Goal: Task Accomplishment & Management: Manage account settings

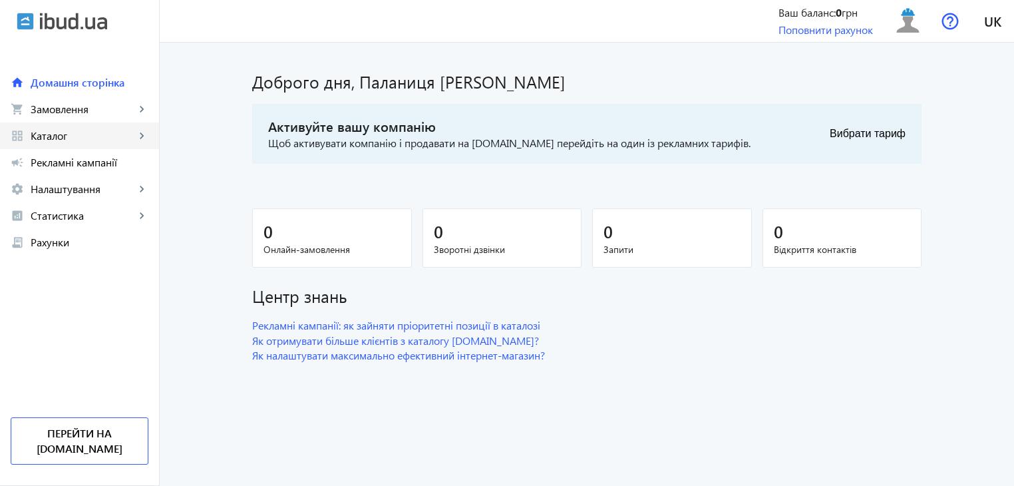
click at [146, 132] on mat-icon "keyboard_arrow_right" at bounding box center [141, 135] width 13 height 13
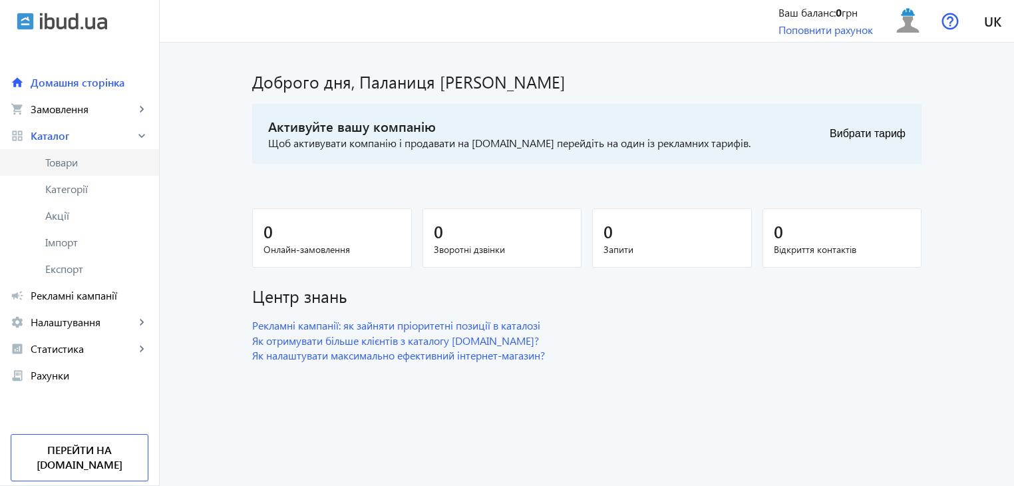
click at [116, 168] on span "Товари" at bounding box center [96, 162] width 103 height 13
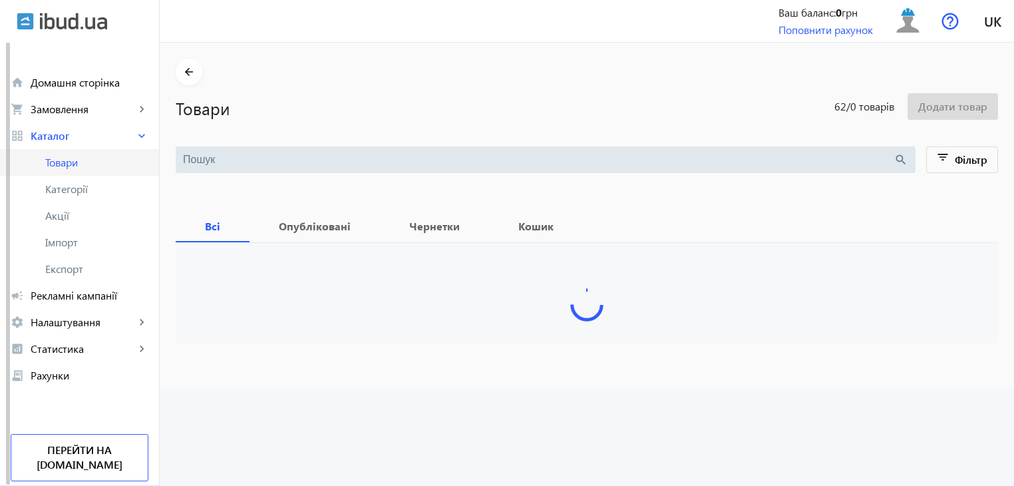
scroll to position [1, 0]
click at [106, 160] on span "Товари" at bounding box center [96, 160] width 103 height 13
click at [96, 155] on span "Товари" at bounding box center [96, 160] width 103 height 13
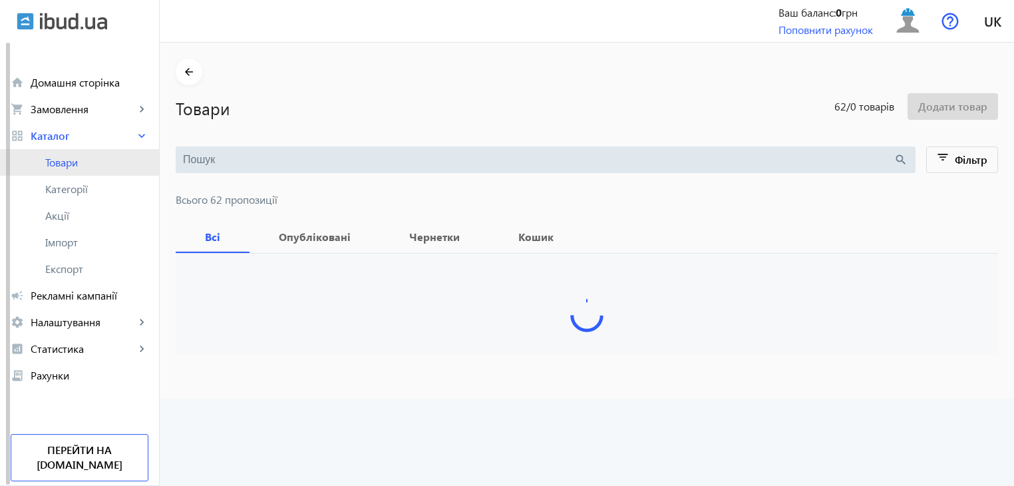
click at [90, 164] on span "Товари" at bounding box center [96, 162] width 103 height 13
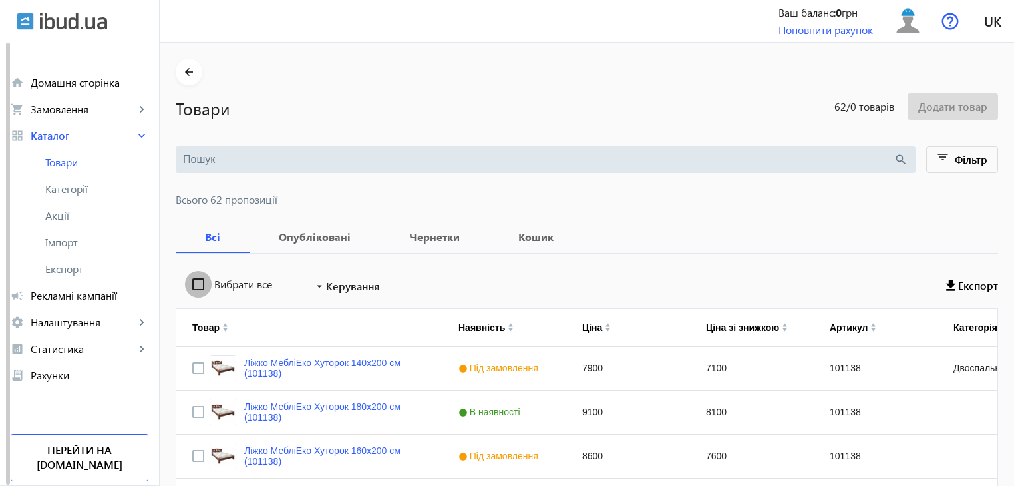
click at [194, 286] on input "Вибрати все" at bounding box center [198, 284] width 27 height 27
checkbox input "true"
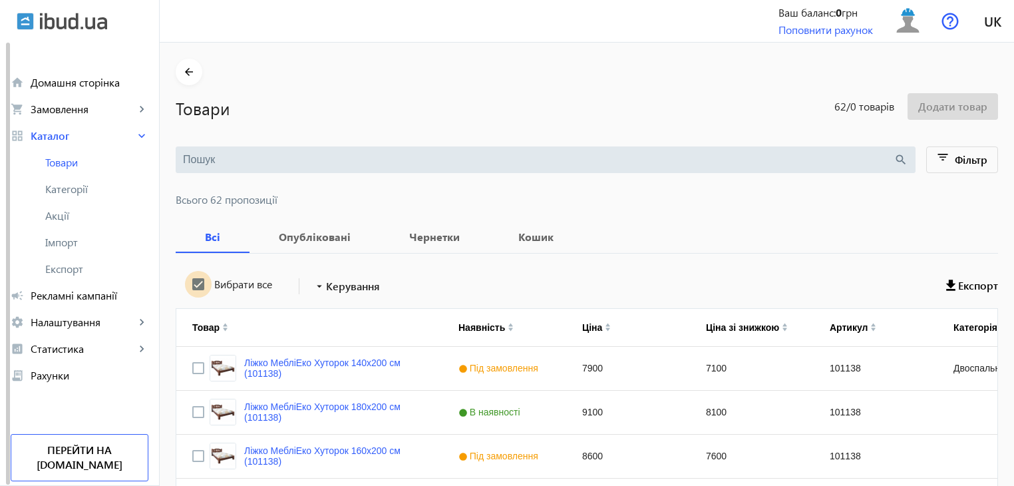
checkbox input "true"
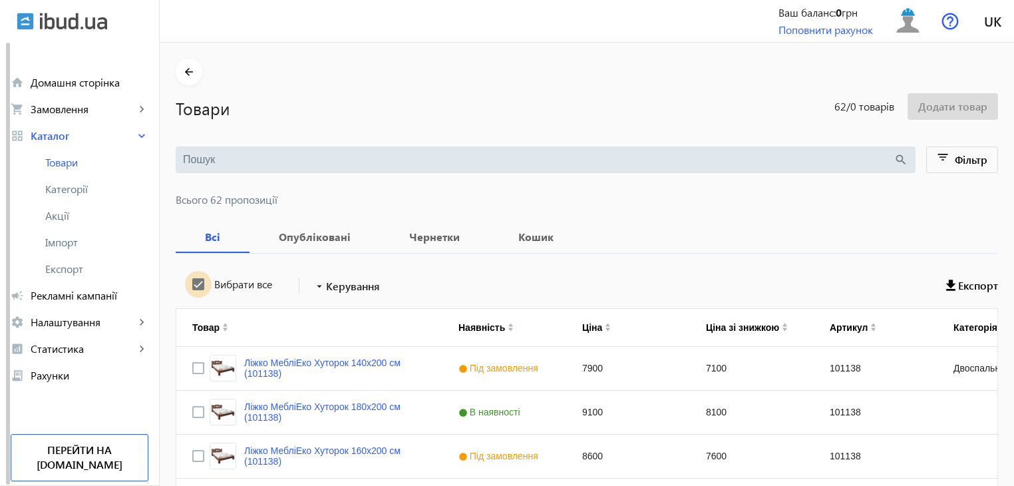
checkbox input "true"
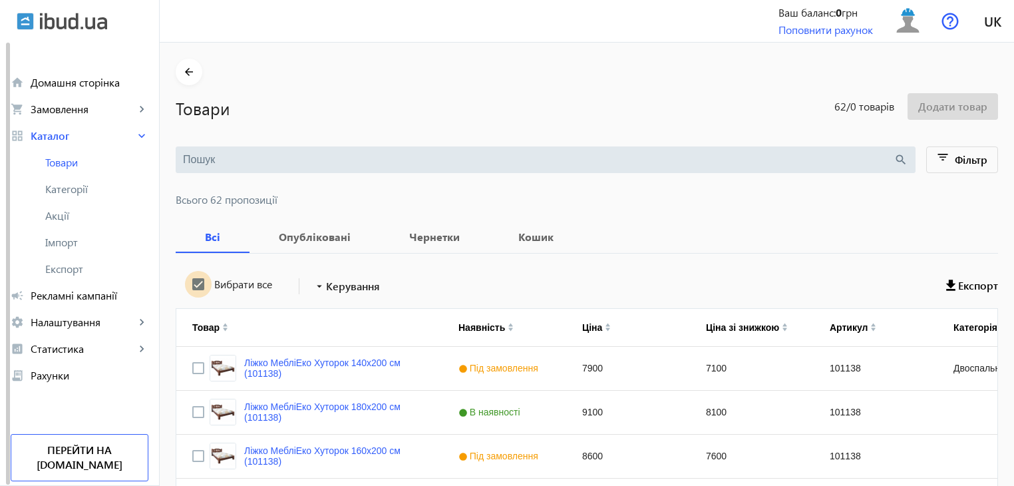
checkbox input "true"
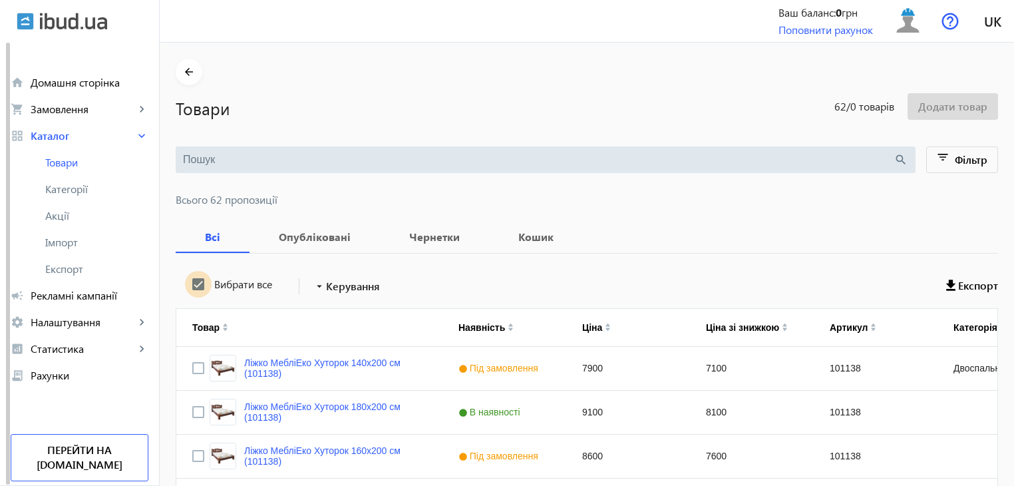
checkbox input "true"
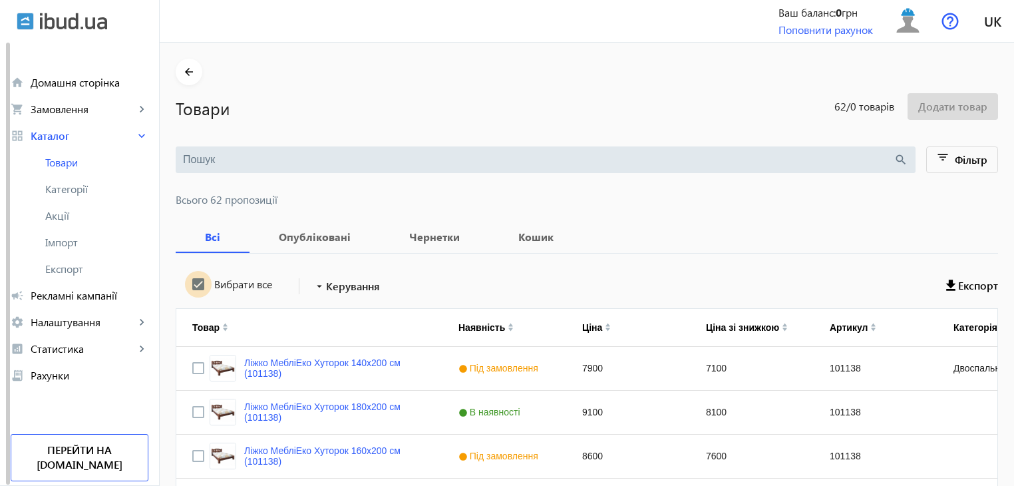
checkbox input "true"
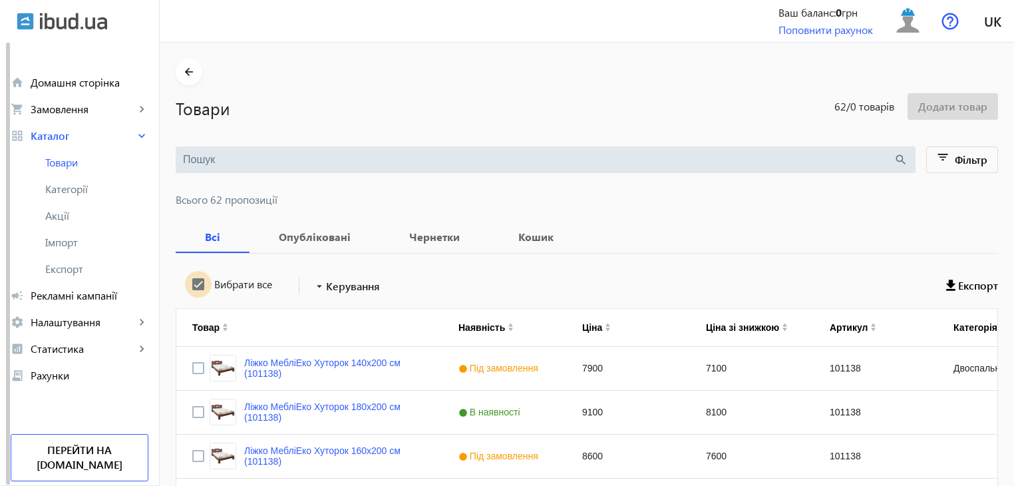
checkbox input "true"
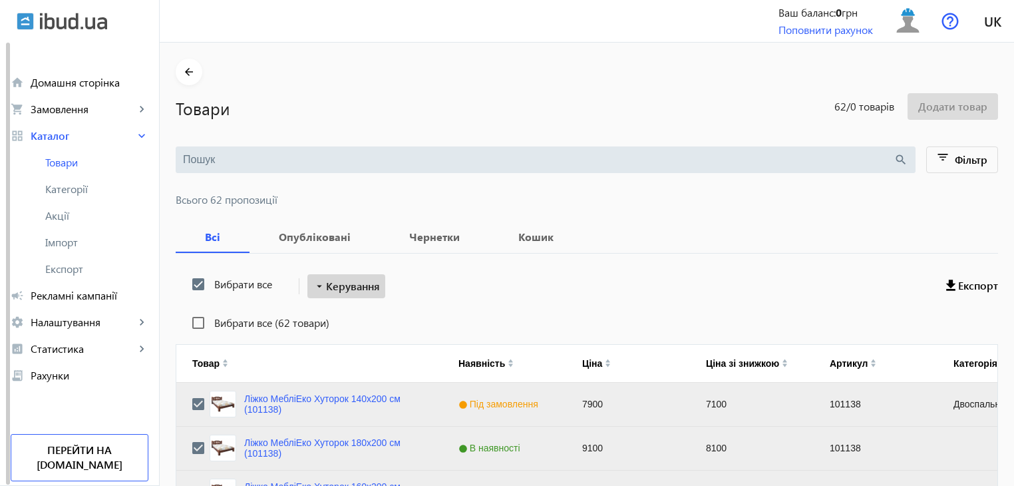
click at [348, 287] on span "Керування" at bounding box center [353, 286] width 54 height 16
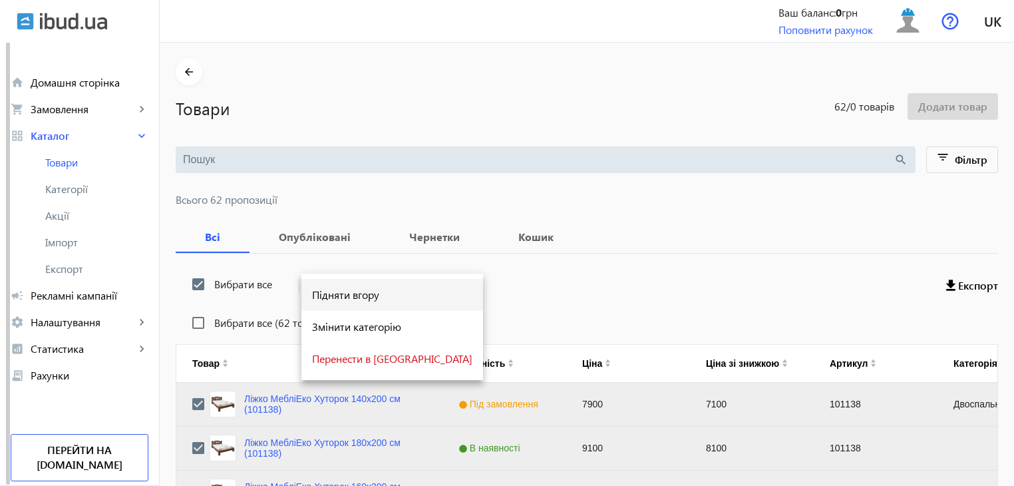
click at [345, 297] on span "Підняти вгору" at bounding box center [392, 294] width 160 height 11
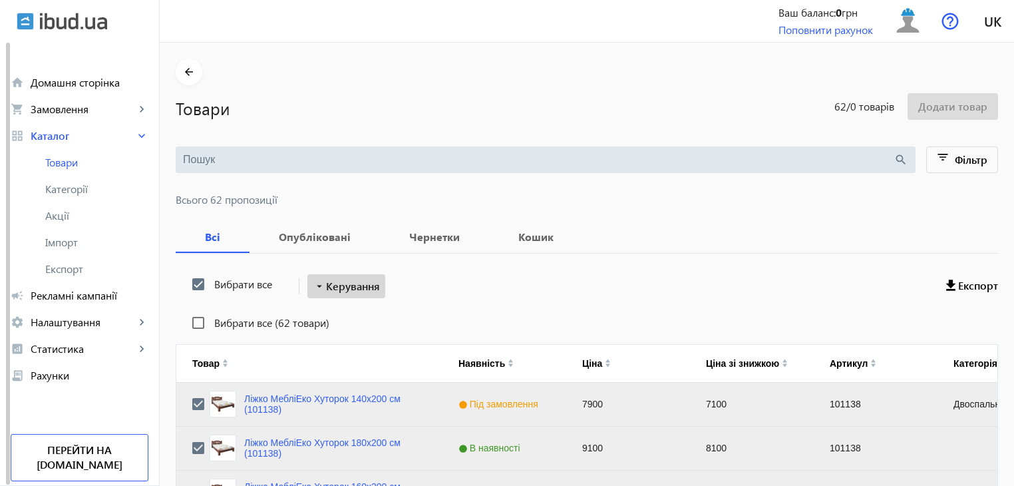
click at [340, 284] on span "Керування" at bounding box center [353, 286] width 54 height 16
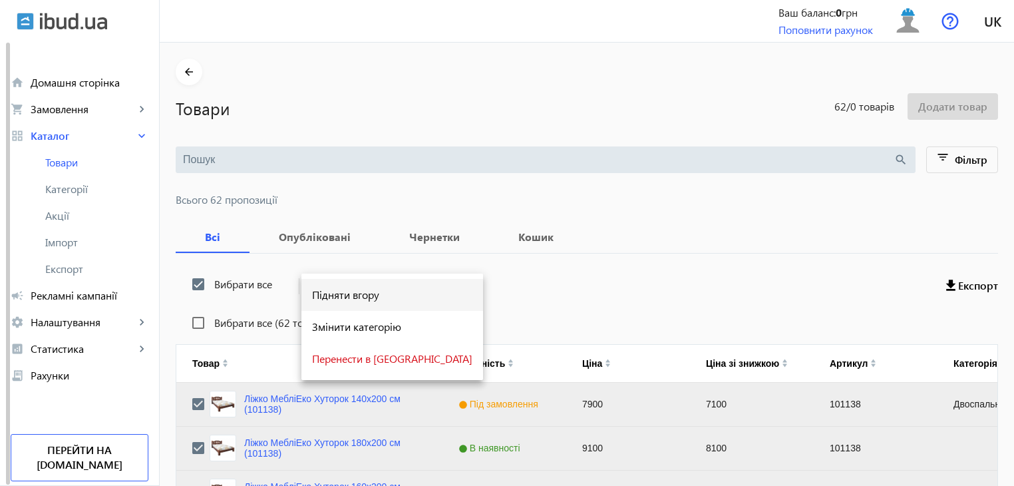
click at [341, 293] on span "Підняти вгору" at bounding box center [392, 294] width 160 height 11
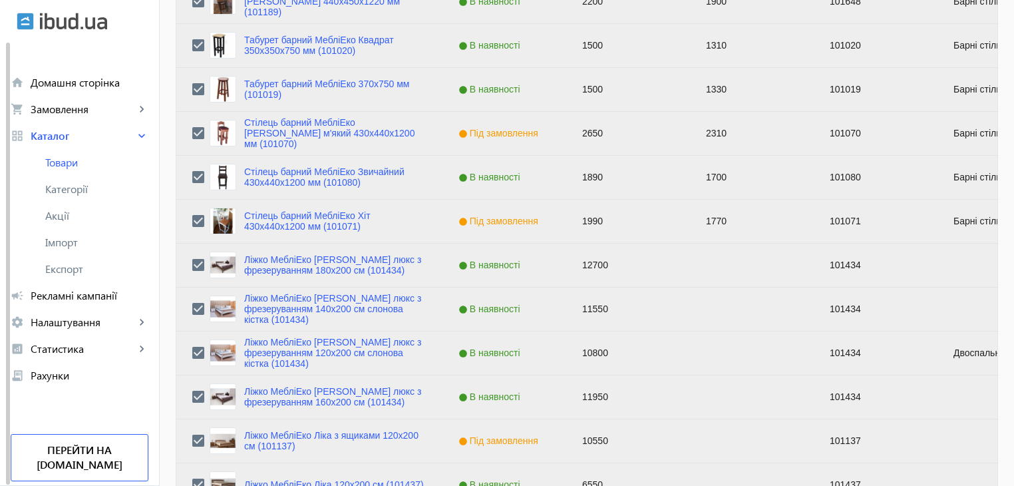
scroll to position [1341, 0]
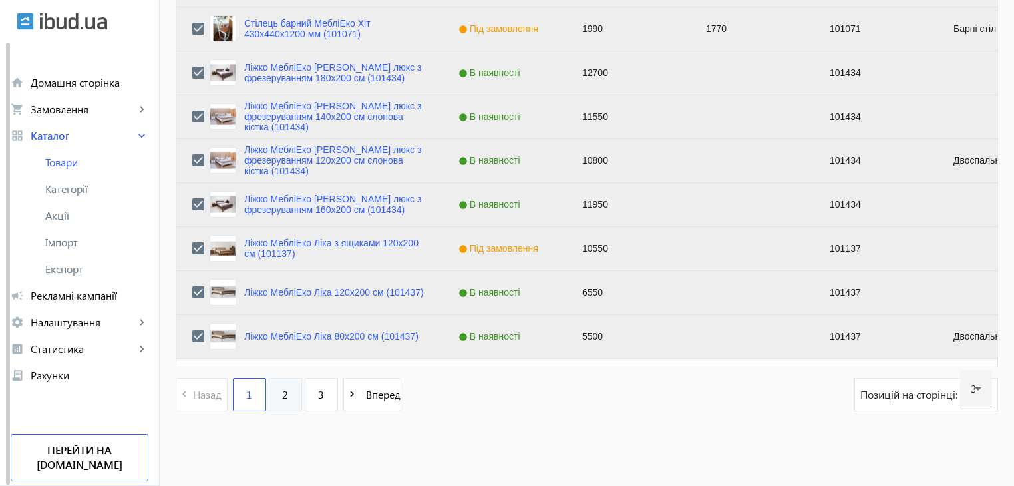
click at [282, 389] on span "2" at bounding box center [285, 394] width 6 height 15
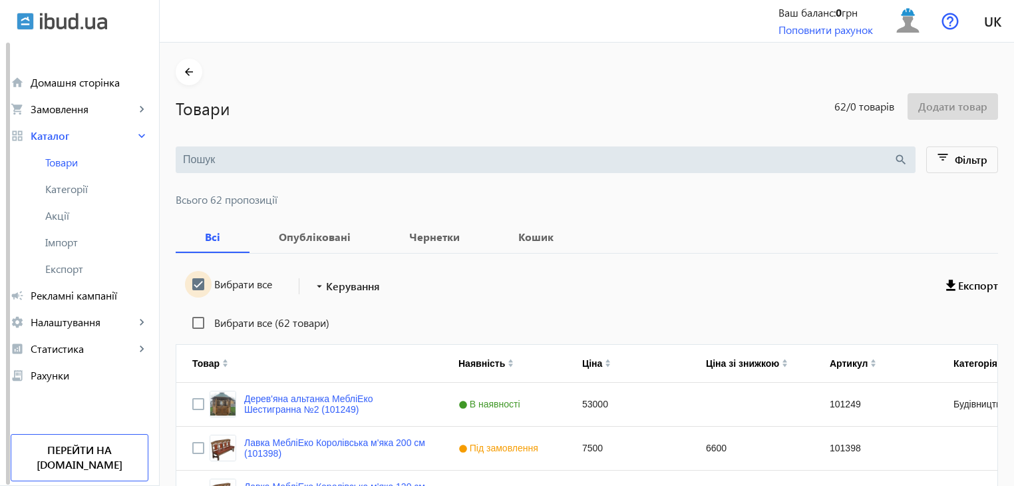
click at [192, 281] on input "Вибрати все" at bounding box center [198, 284] width 27 height 27
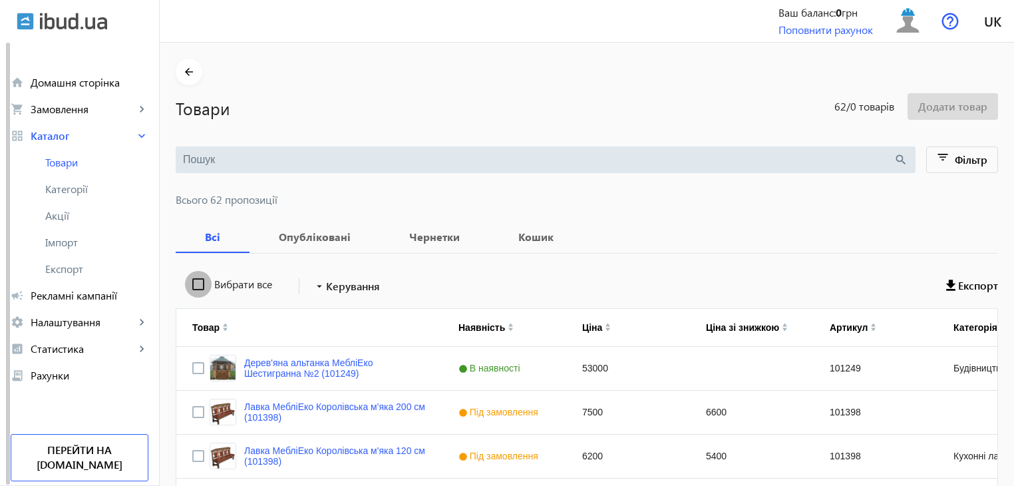
click at [192, 281] on input "Вибрати все" at bounding box center [198, 284] width 27 height 27
checkbox input "true"
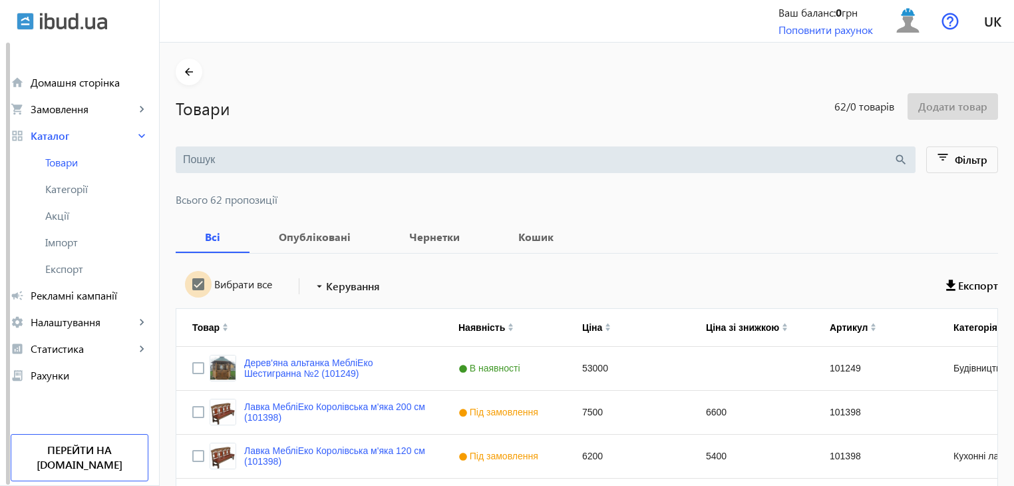
checkbox input "true"
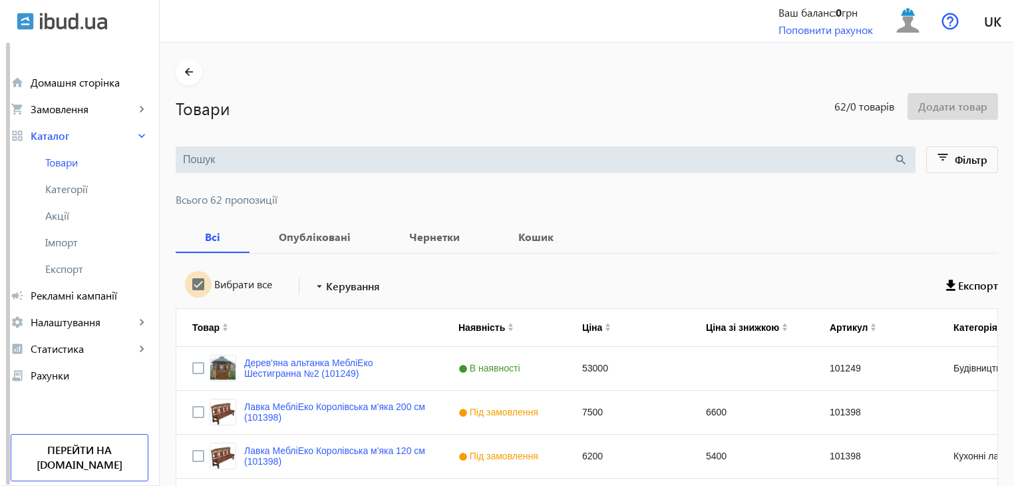
checkbox input "true"
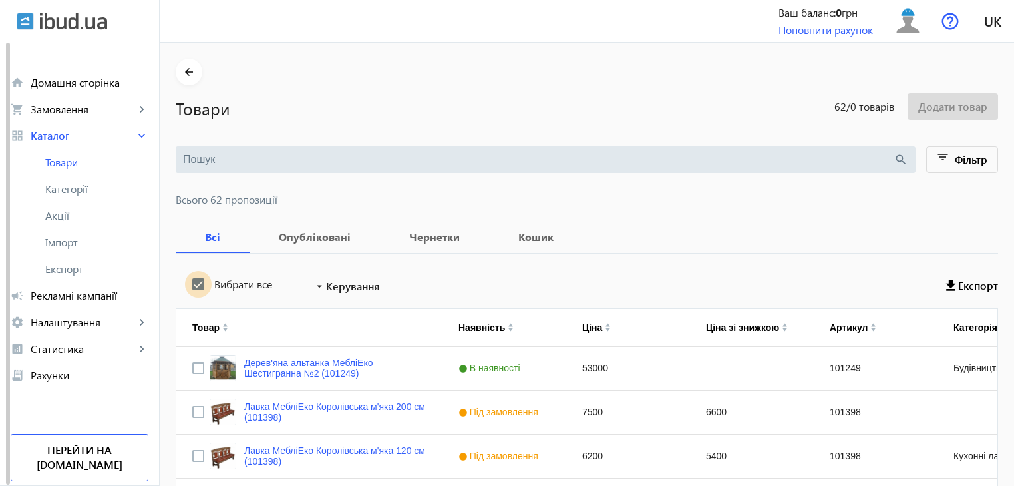
checkbox input "true"
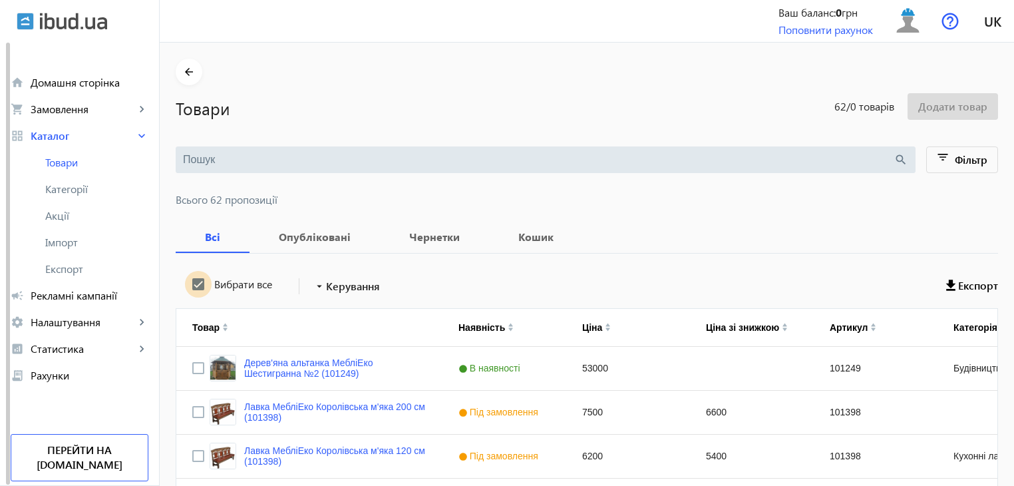
checkbox input "true"
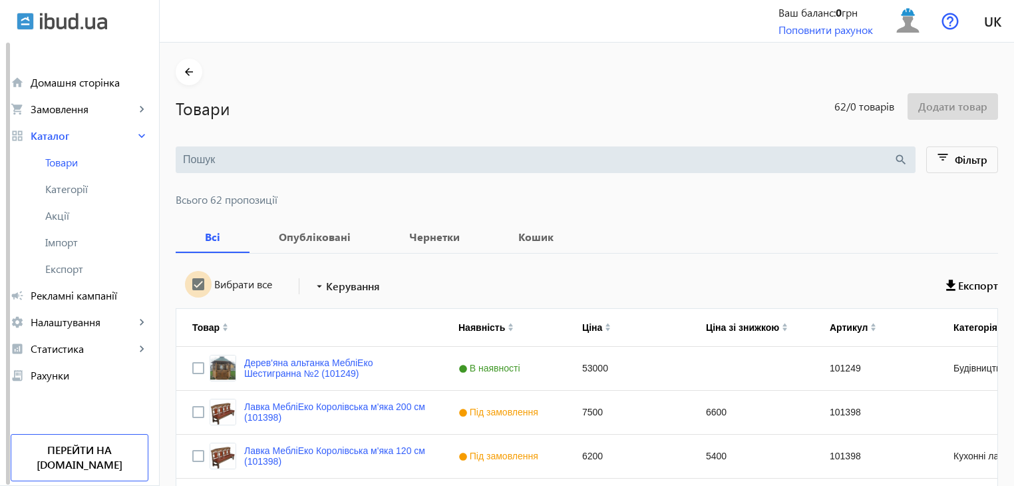
checkbox input "true"
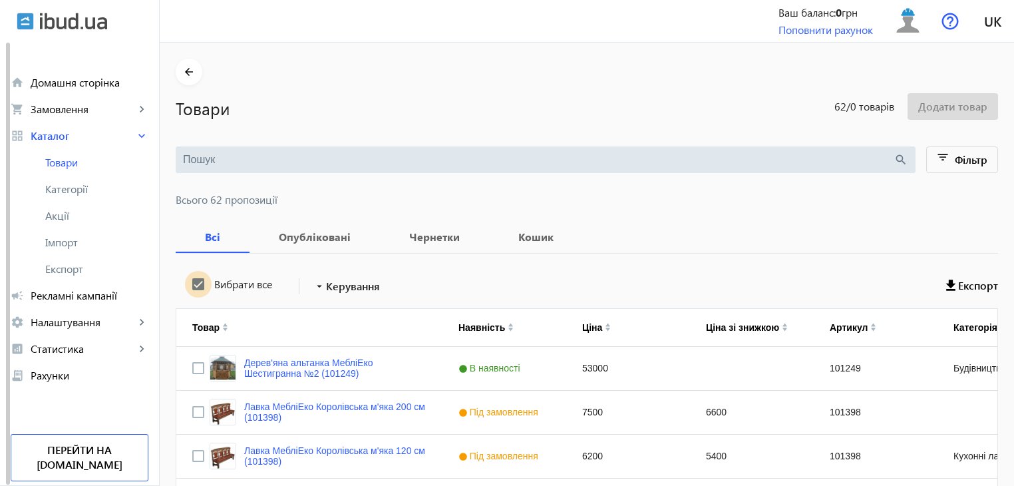
checkbox input "true"
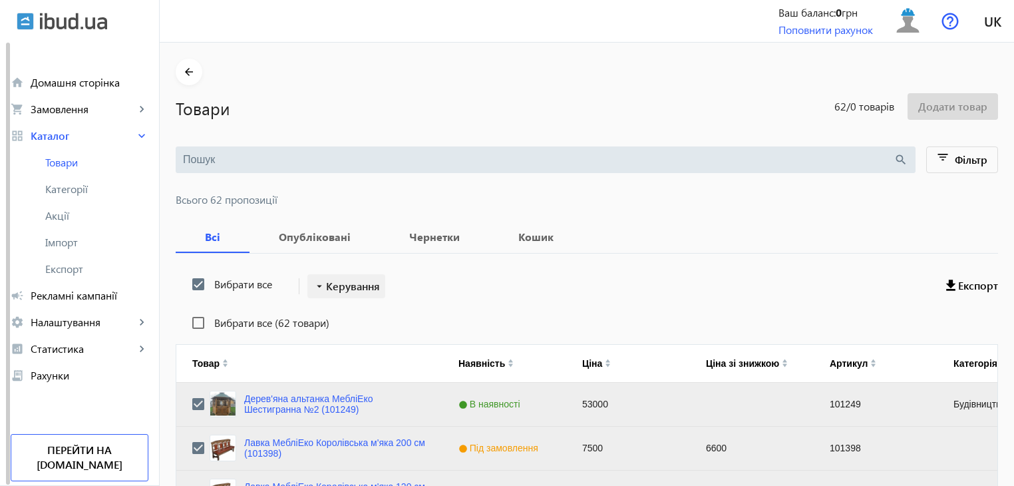
click at [339, 284] on span "Керування" at bounding box center [353, 286] width 54 height 16
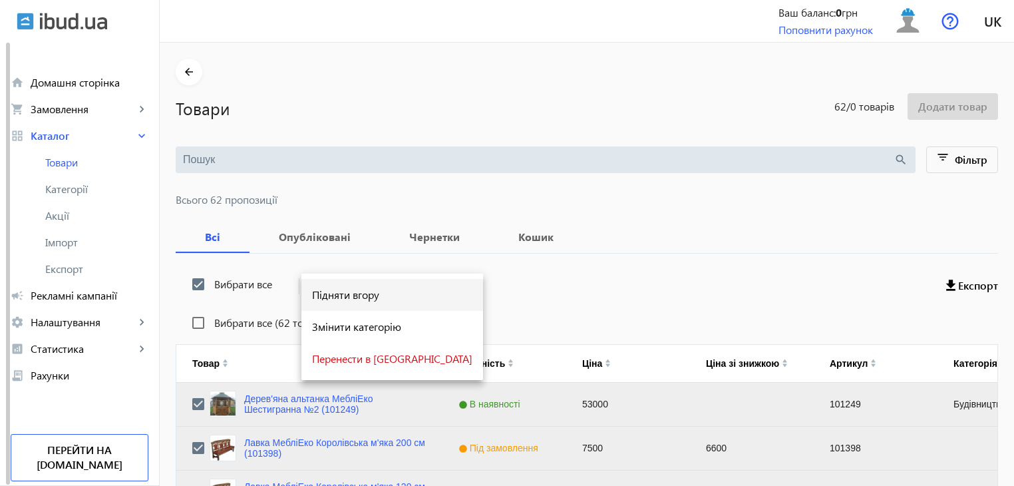
click at [335, 293] on span "Підняти вгору" at bounding box center [392, 294] width 160 height 11
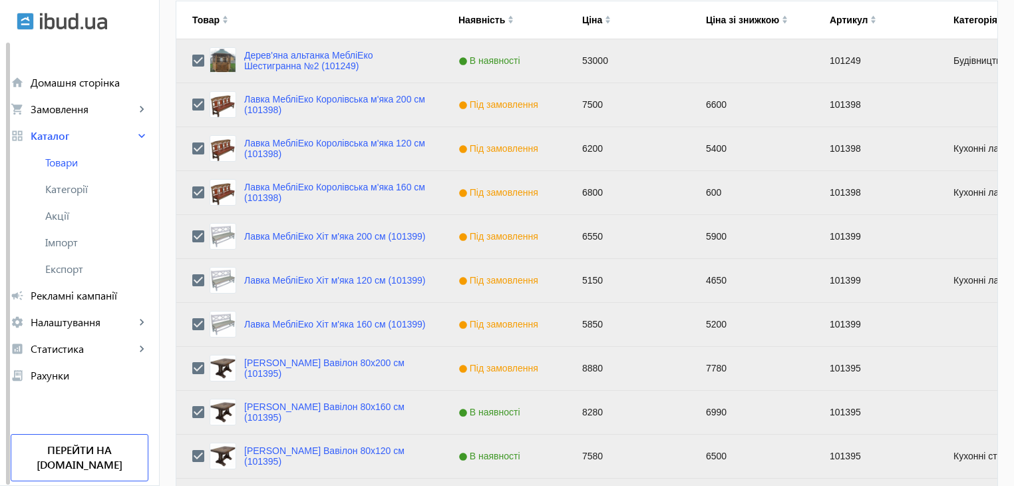
scroll to position [77, 0]
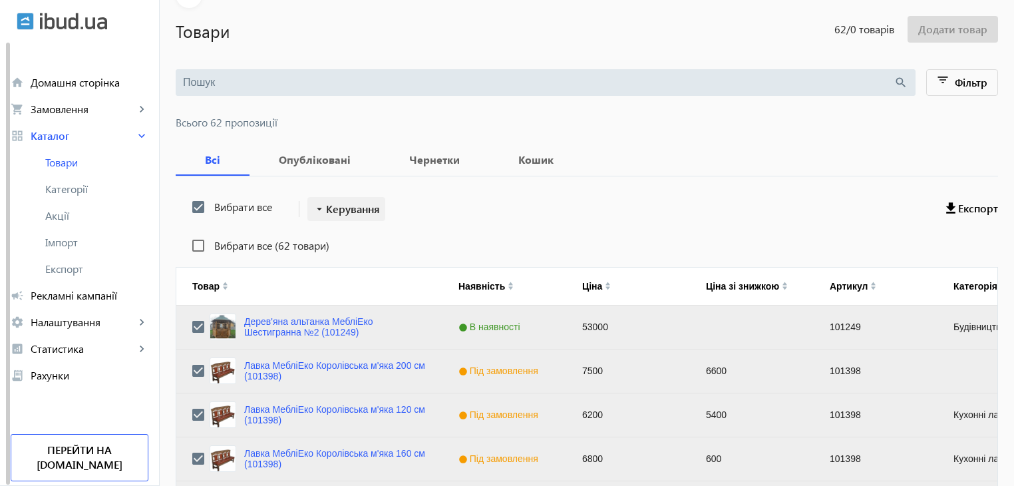
click at [344, 210] on span "Керування" at bounding box center [353, 209] width 54 height 16
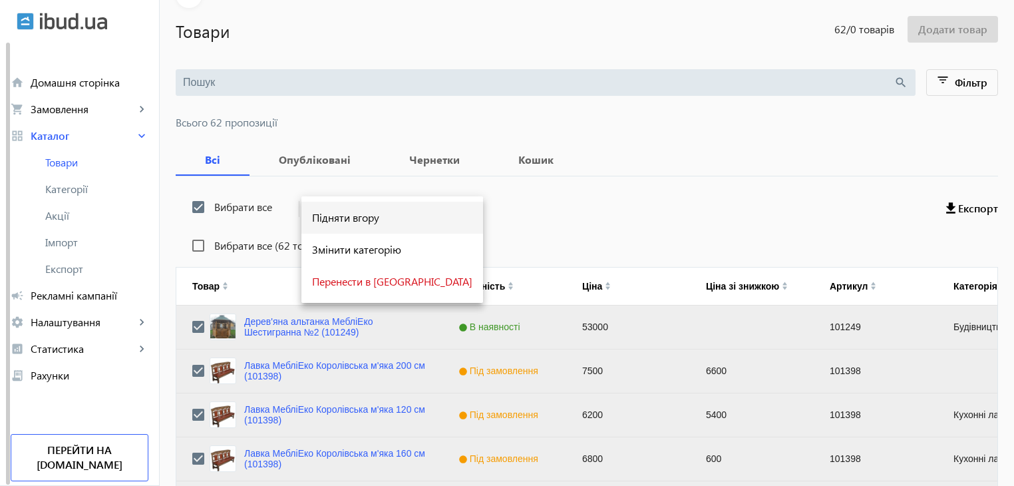
click at [341, 220] on span "Підняти вгору" at bounding box center [392, 217] width 160 height 11
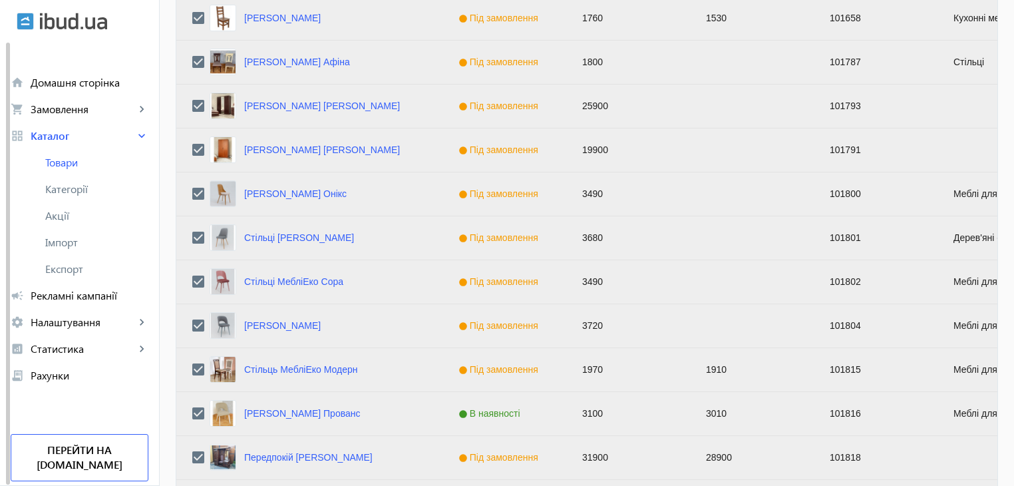
scroll to position [1341, 0]
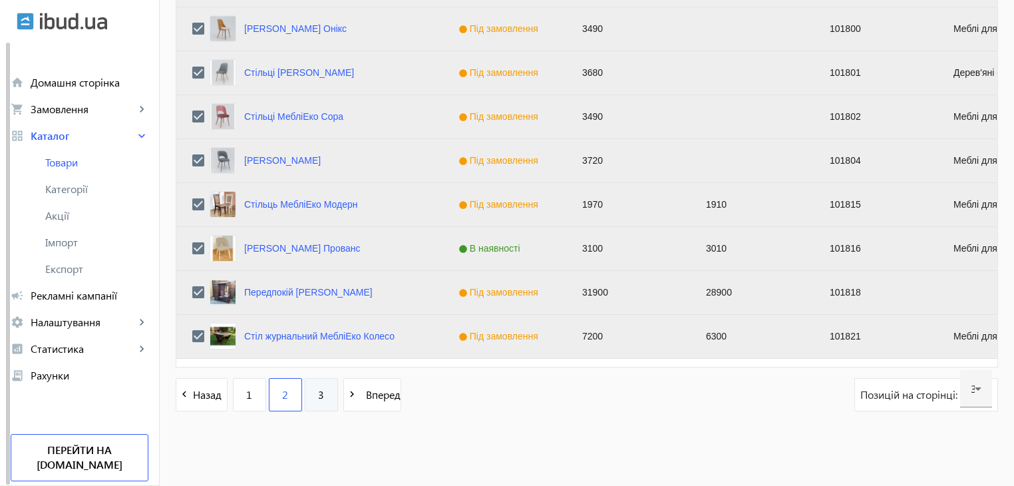
click at [318, 397] on span "3" at bounding box center [321, 394] width 6 height 15
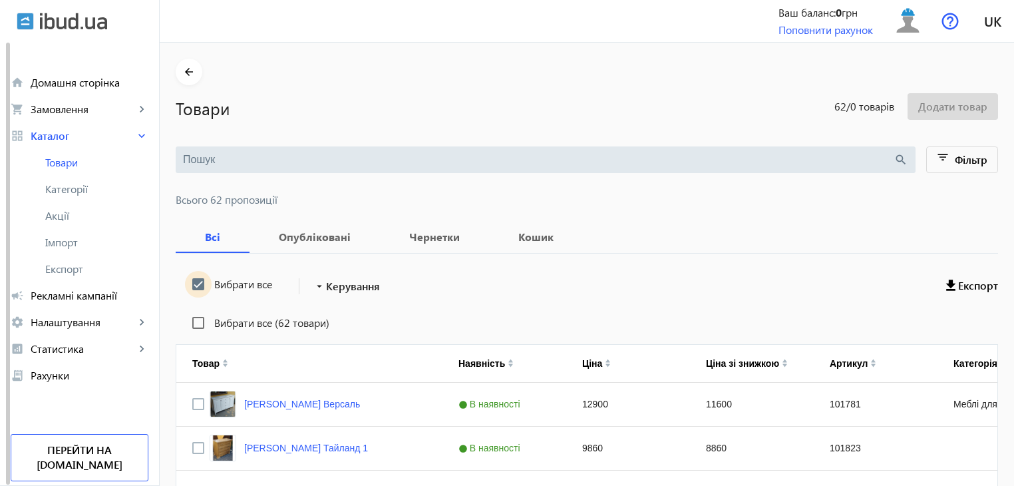
click at [192, 282] on input "Вибрати все" at bounding box center [198, 284] width 27 height 27
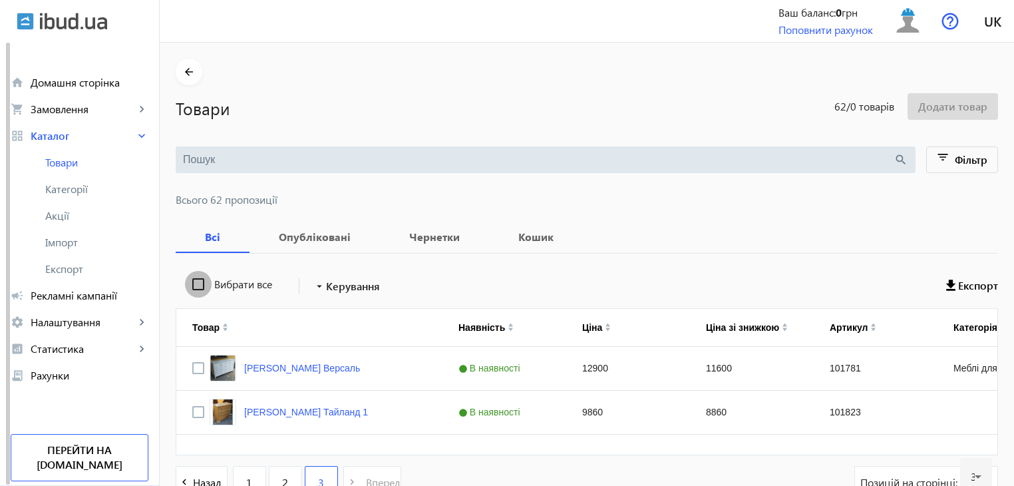
click at [192, 282] on input "Вибрати все" at bounding box center [198, 284] width 27 height 27
checkbox input "true"
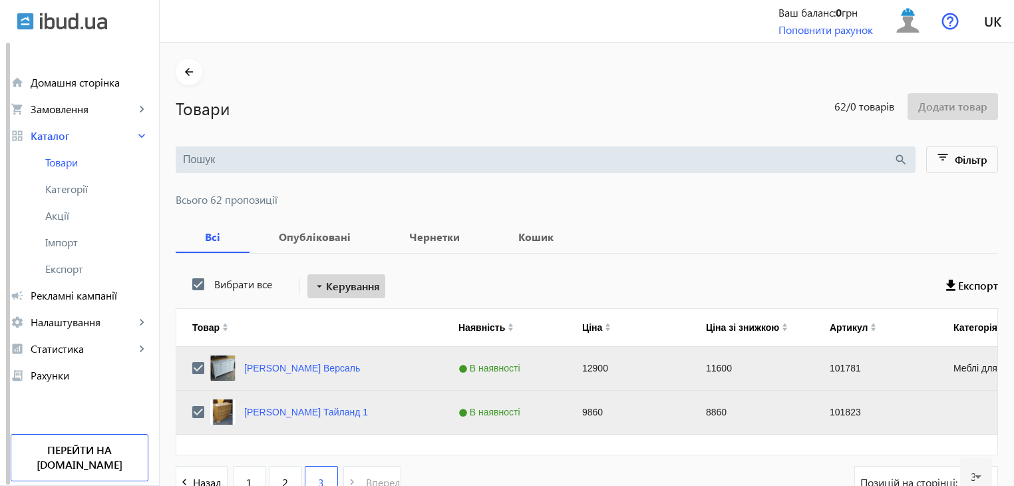
click at [333, 283] on span "Керування" at bounding box center [353, 286] width 54 height 16
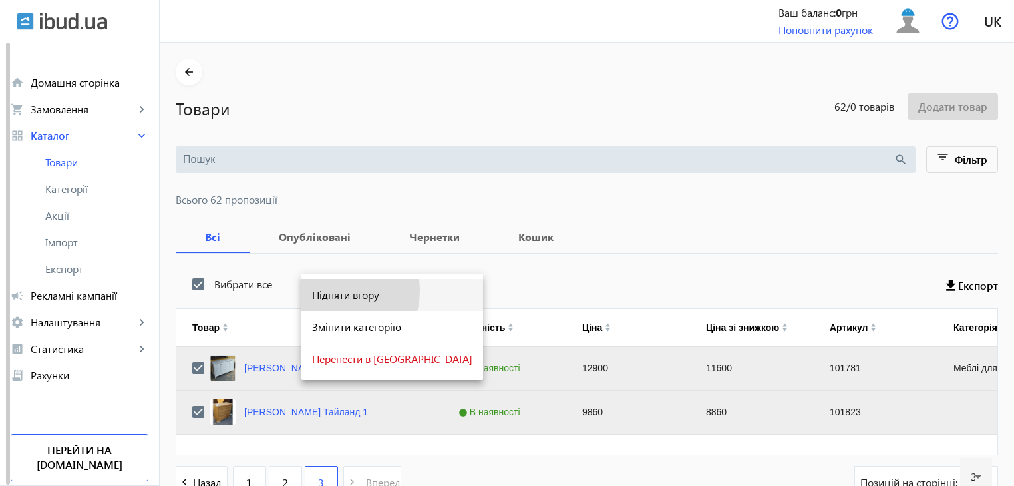
click at [332, 291] on span "Підняти вгору" at bounding box center [392, 294] width 160 height 11
